Goal: Information Seeking & Learning: Learn about a topic

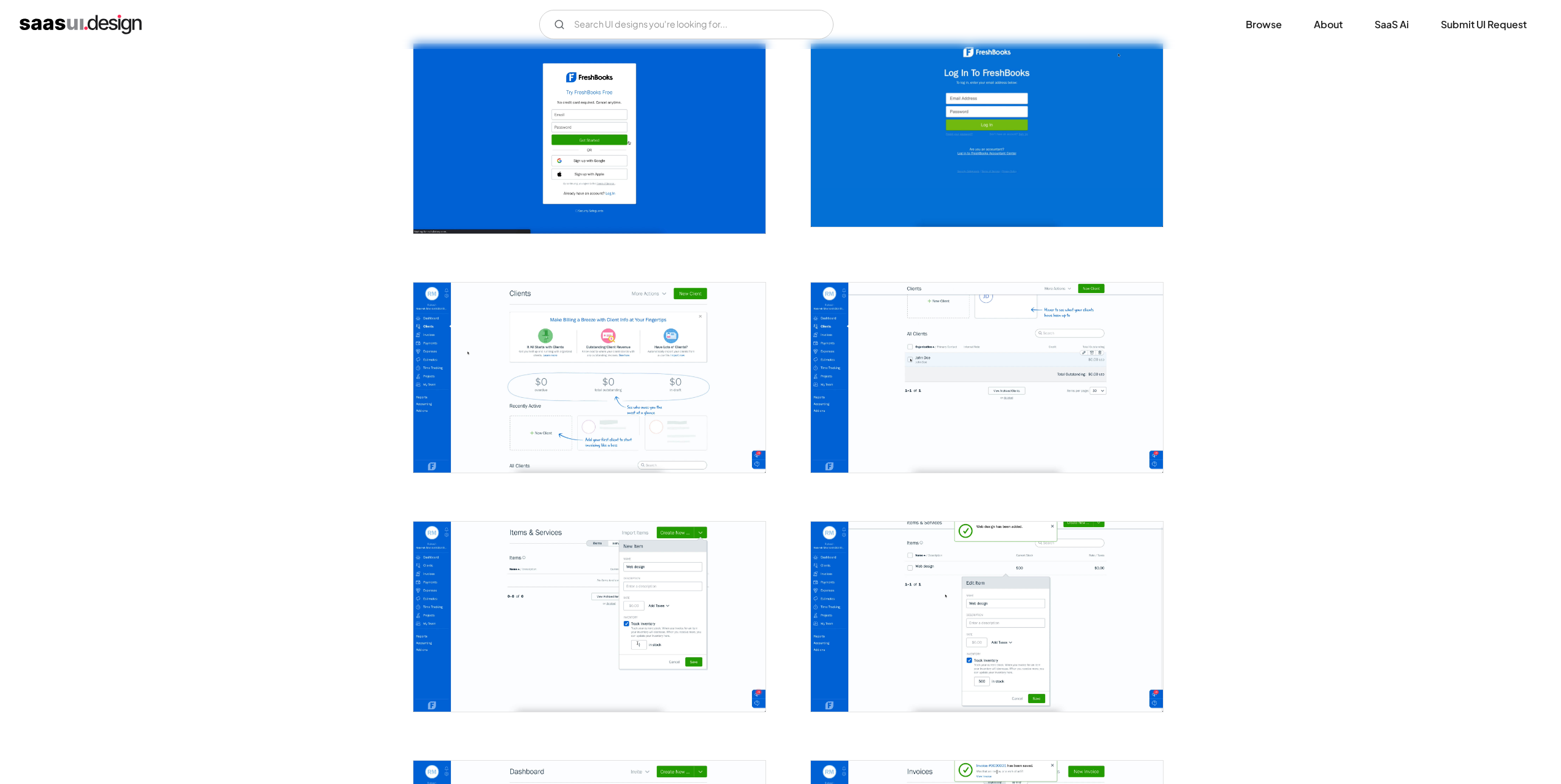
scroll to position [245, 0]
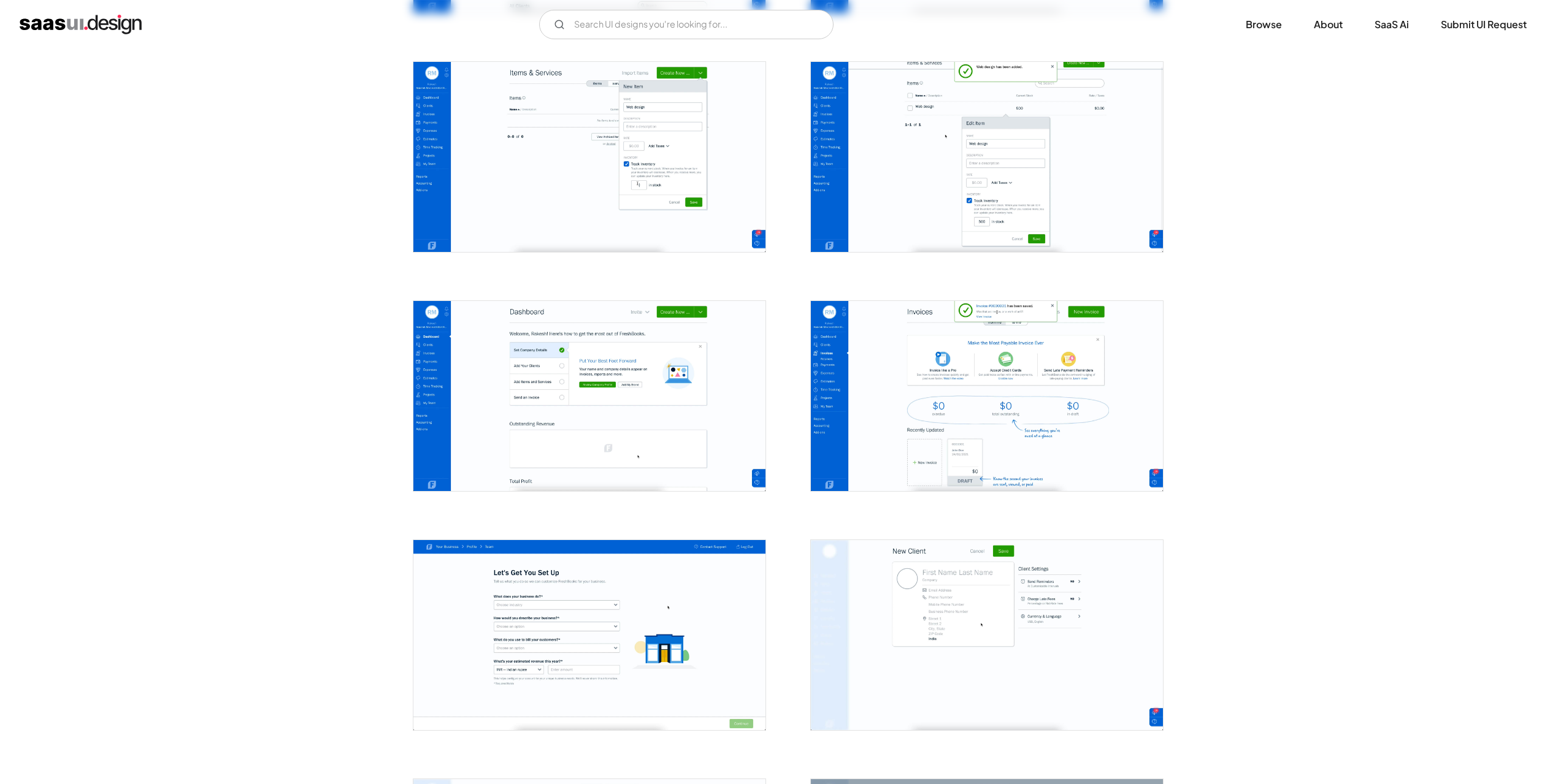
scroll to position [797, 0]
